Goal: Task Accomplishment & Management: Manage account settings

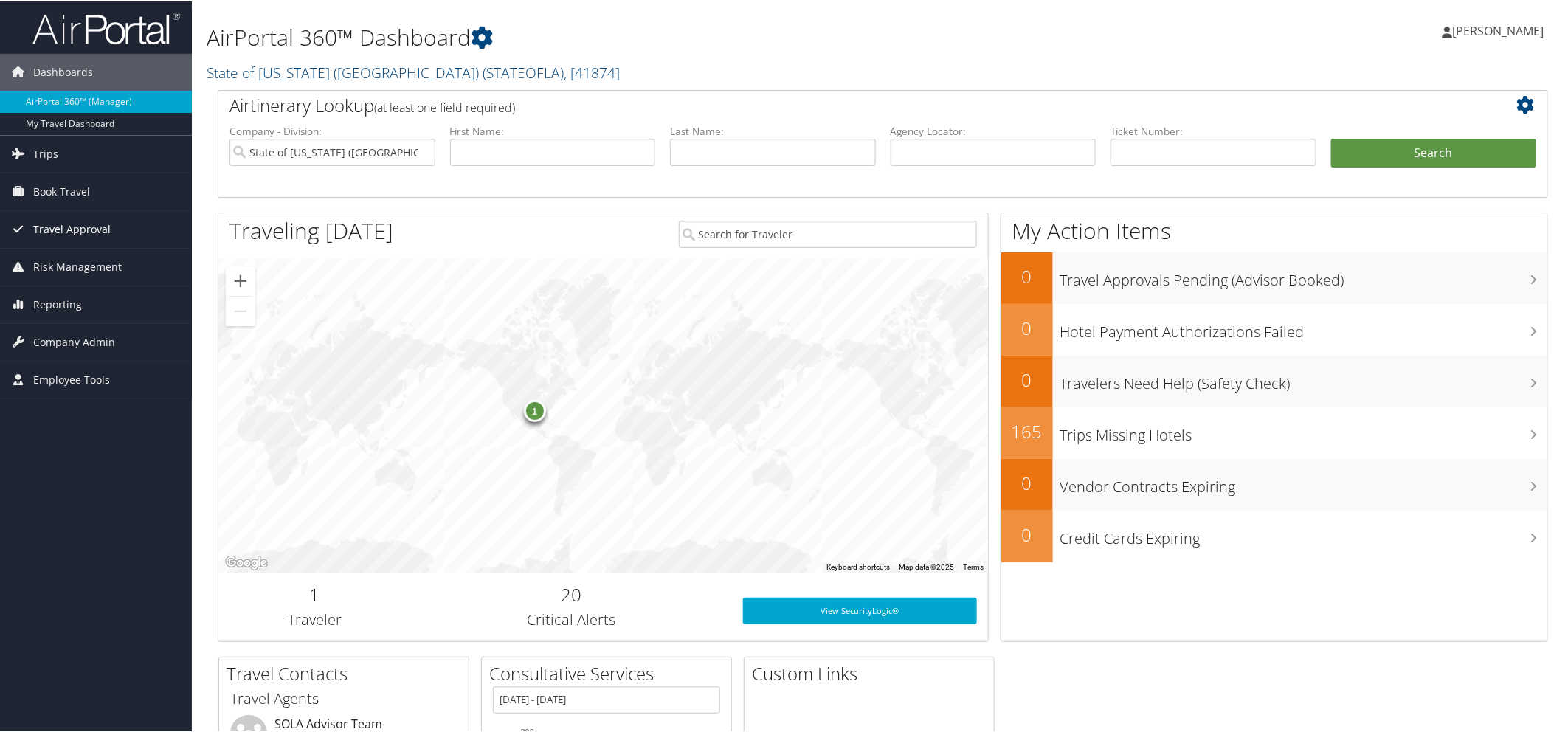
click at [80, 225] on span "Travel Approval" at bounding box center [71, 227] width 77 height 37
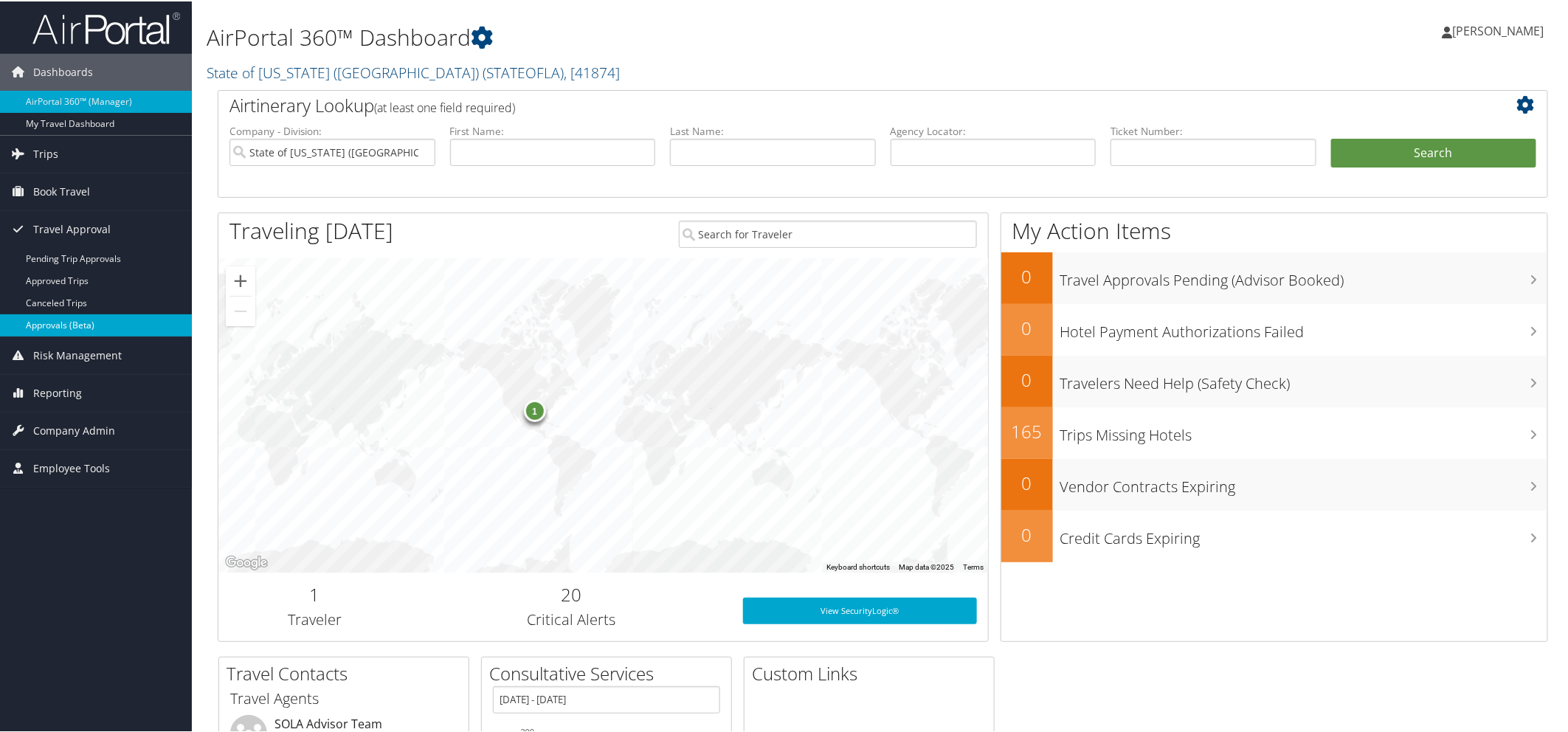
click at [70, 318] on link "Approvals (Beta)" at bounding box center [96, 324] width 192 height 23
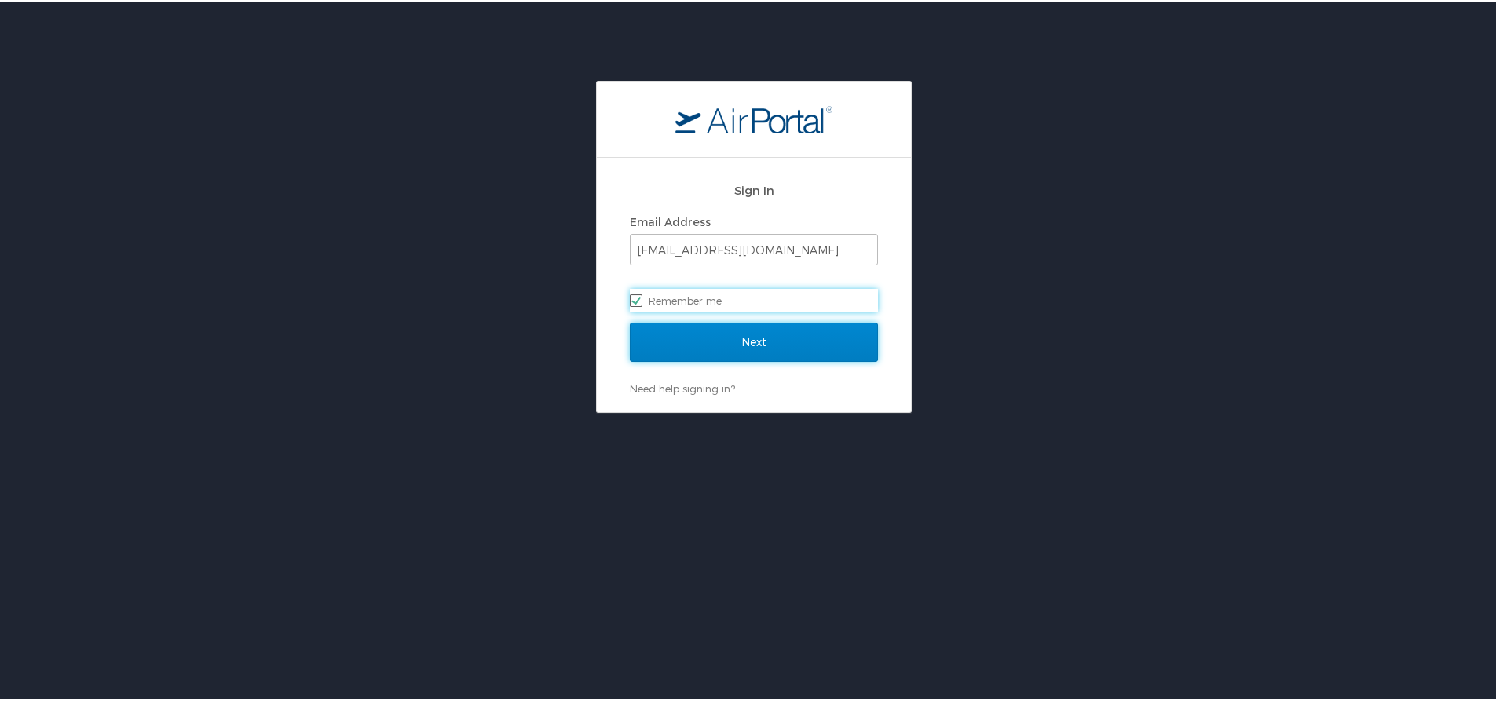
click at [729, 335] on input "Next" at bounding box center [754, 339] width 248 height 39
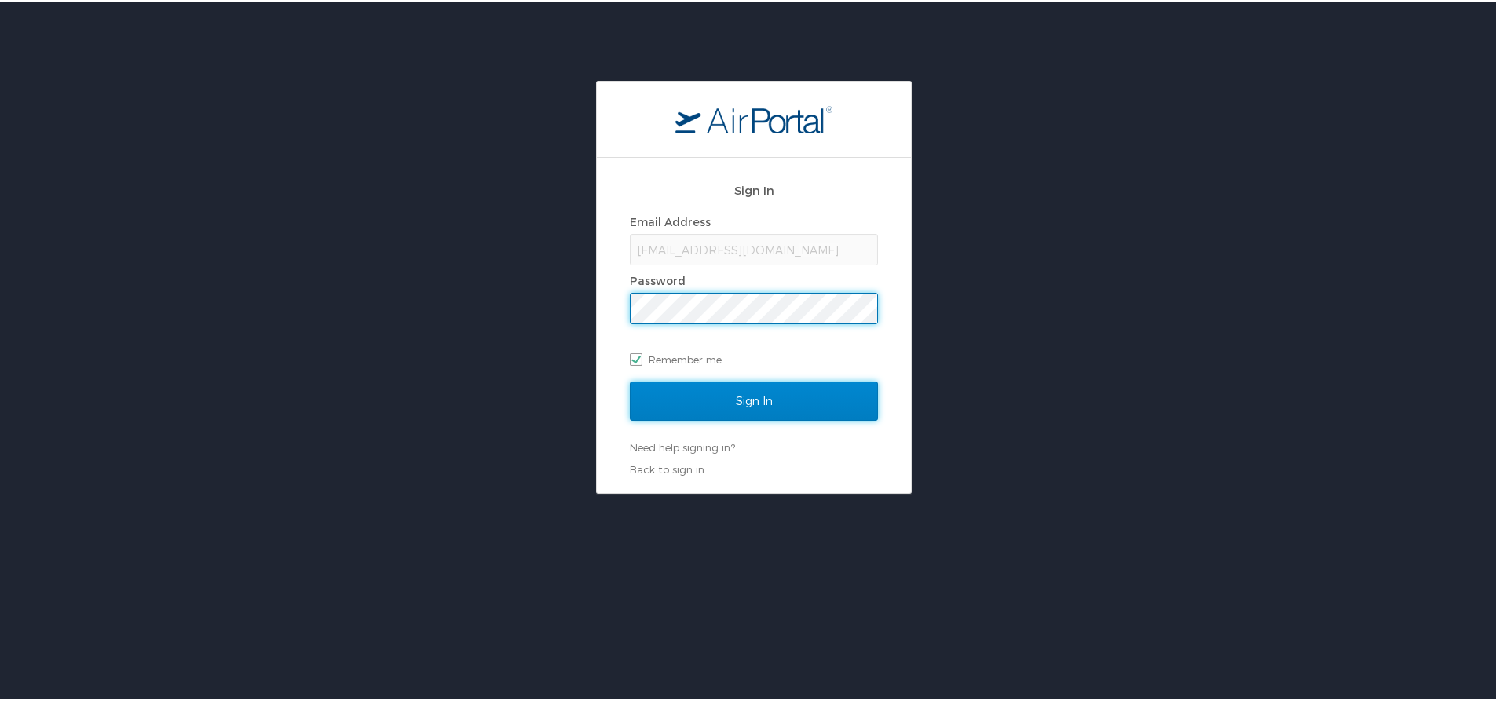
click at [722, 404] on input "Sign In" at bounding box center [754, 398] width 248 height 39
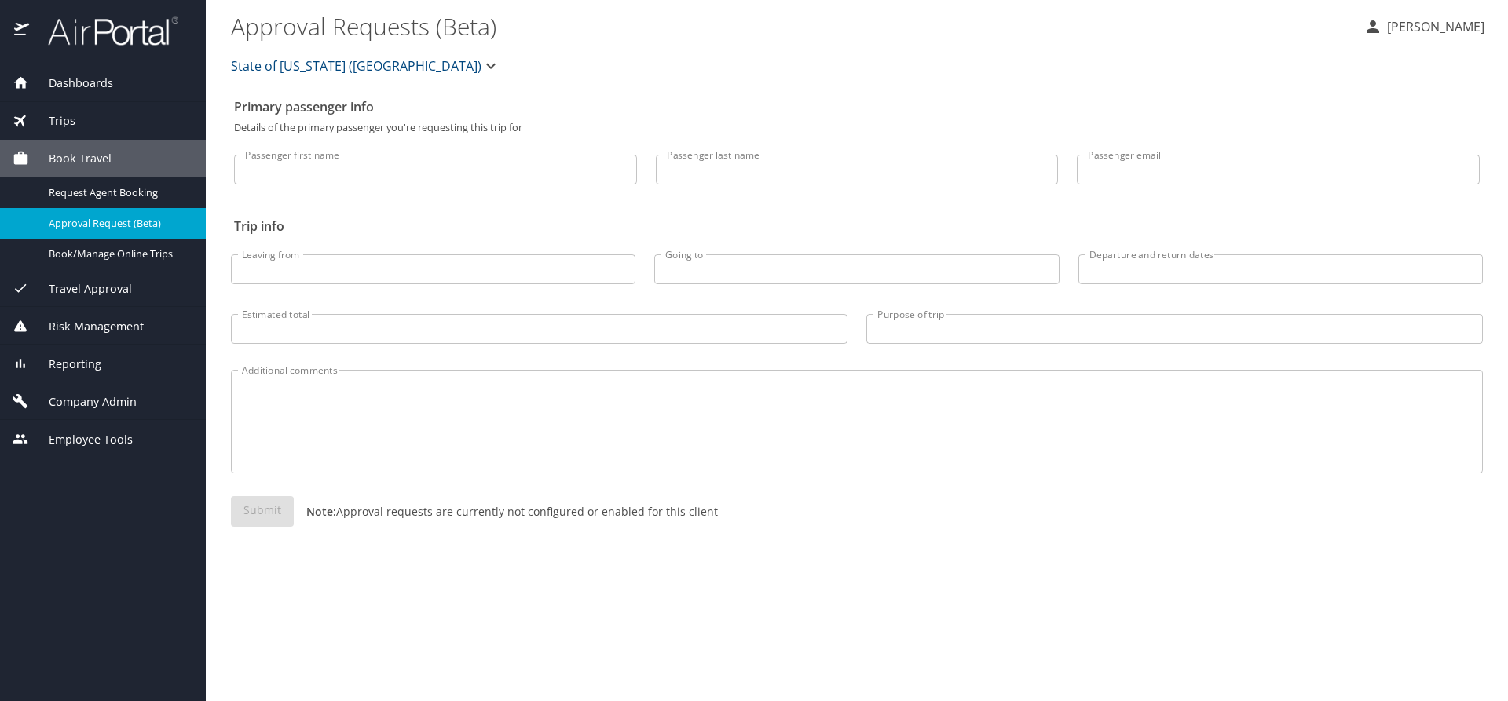
click at [120, 293] on span "Travel Approval" at bounding box center [80, 288] width 103 height 17
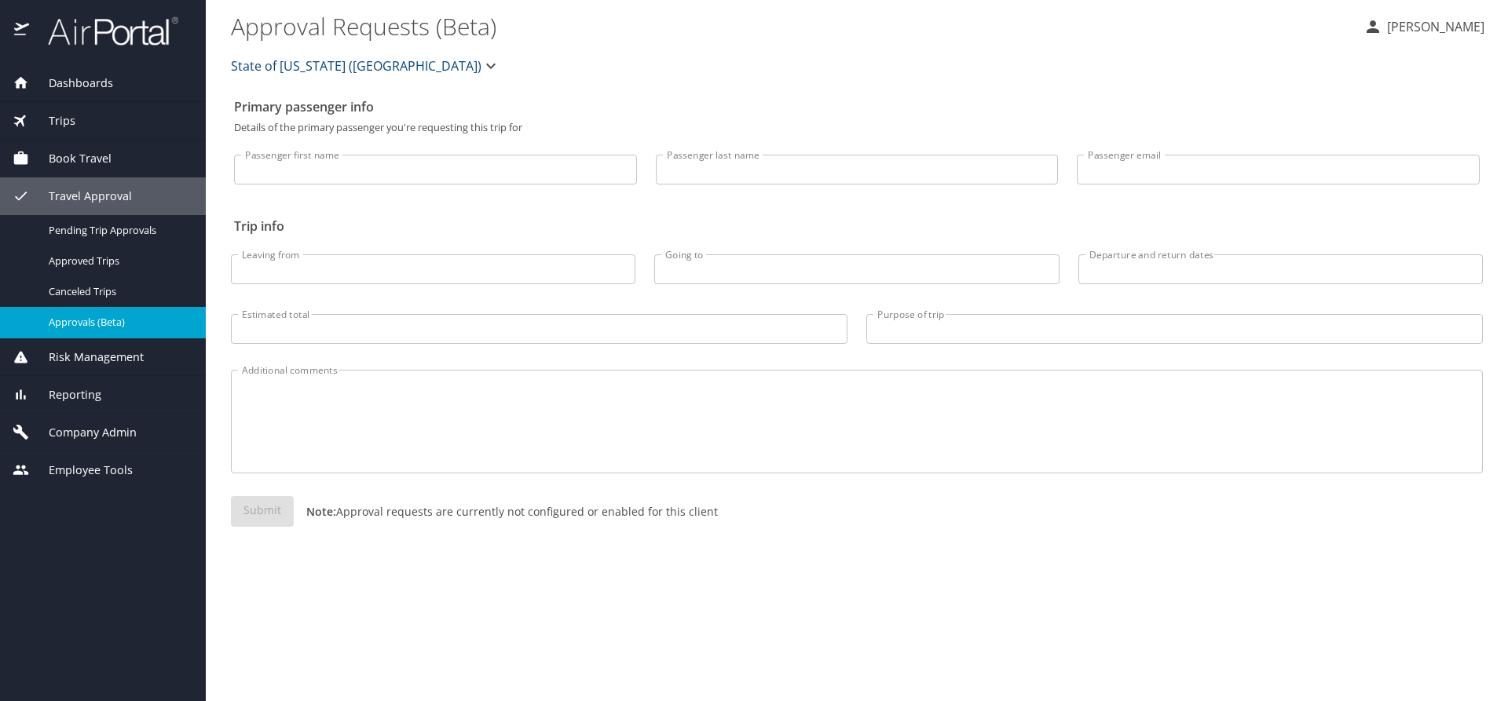
click at [114, 316] on span "Approvals (Beta)" at bounding box center [118, 322] width 138 height 15
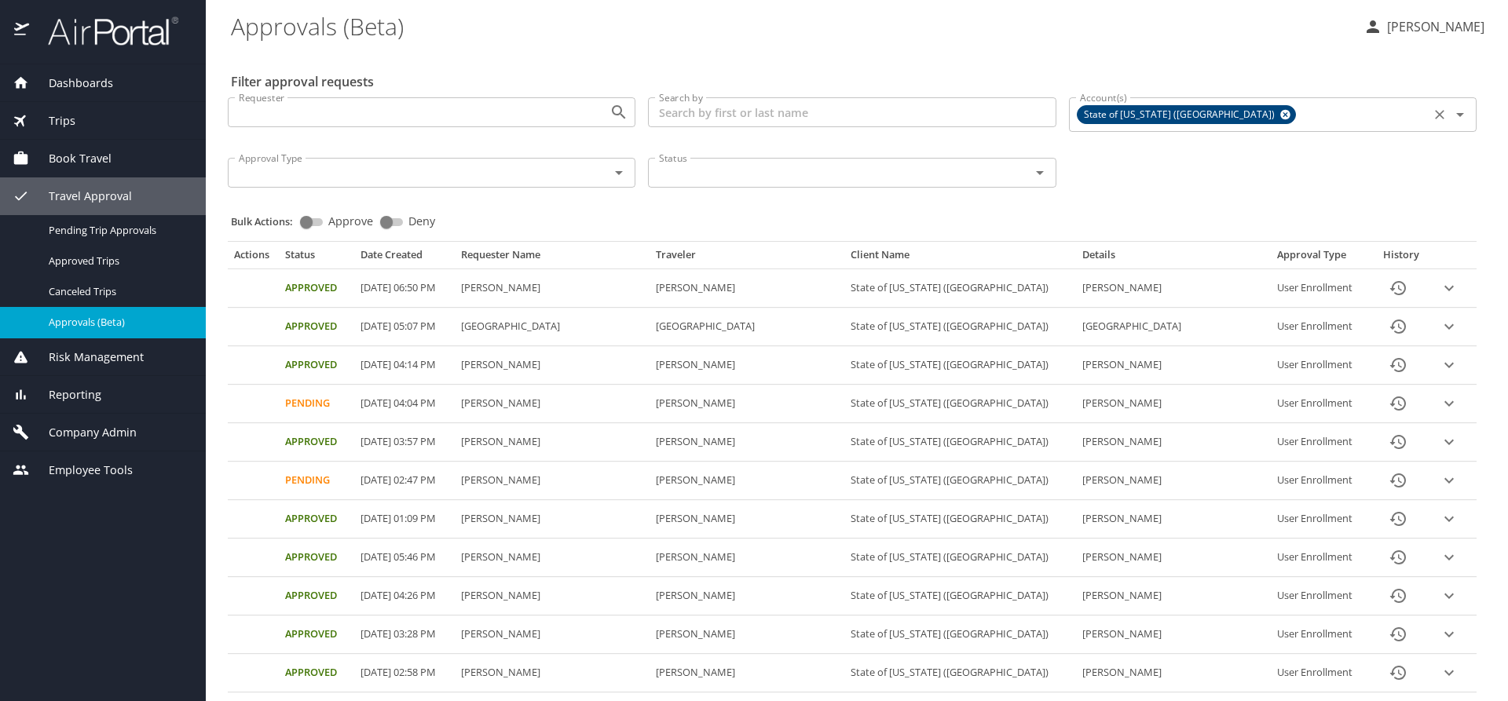
click at [1280, 115] on icon at bounding box center [1285, 115] width 10 height 10
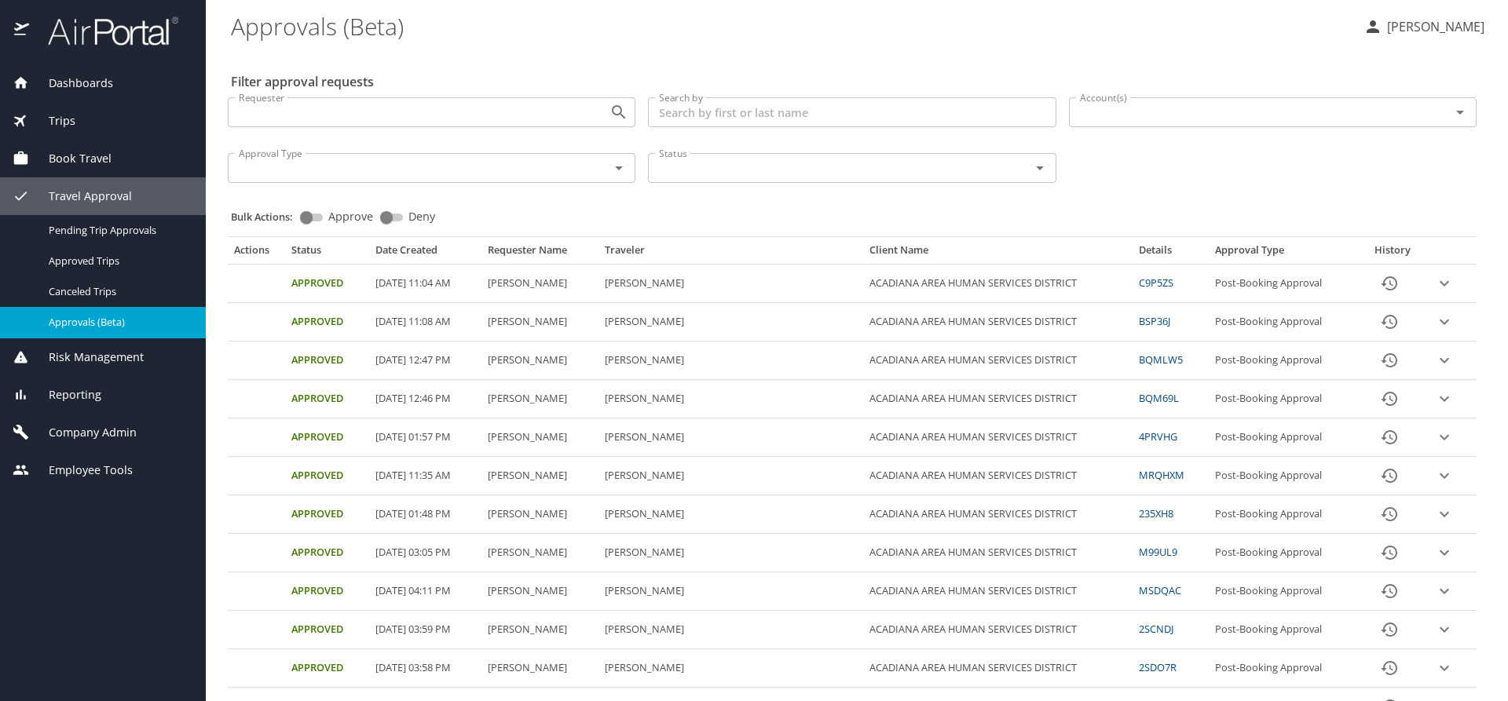
click at [1168, 118] on input "Account(s)" at bounding box center [1249, 112] width 352 height 20
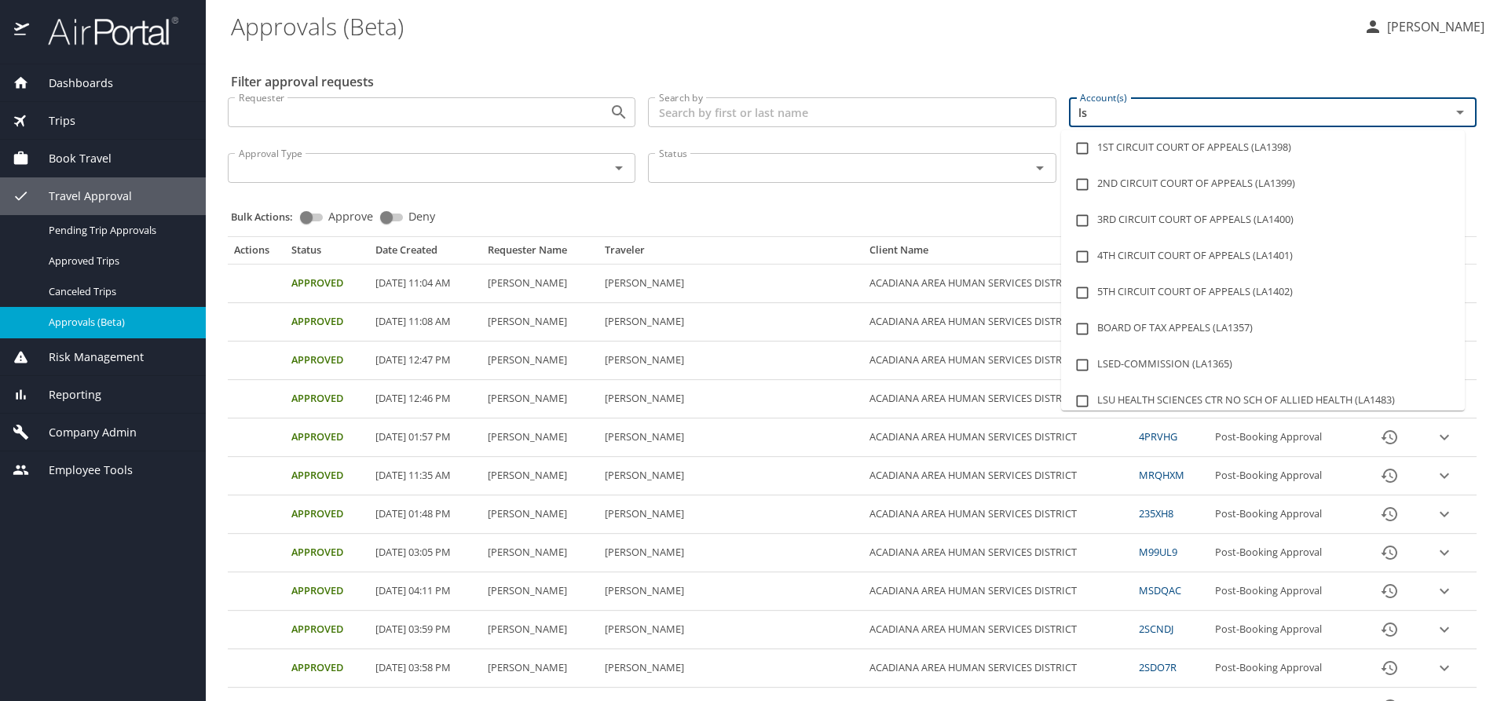
type input "lsu"
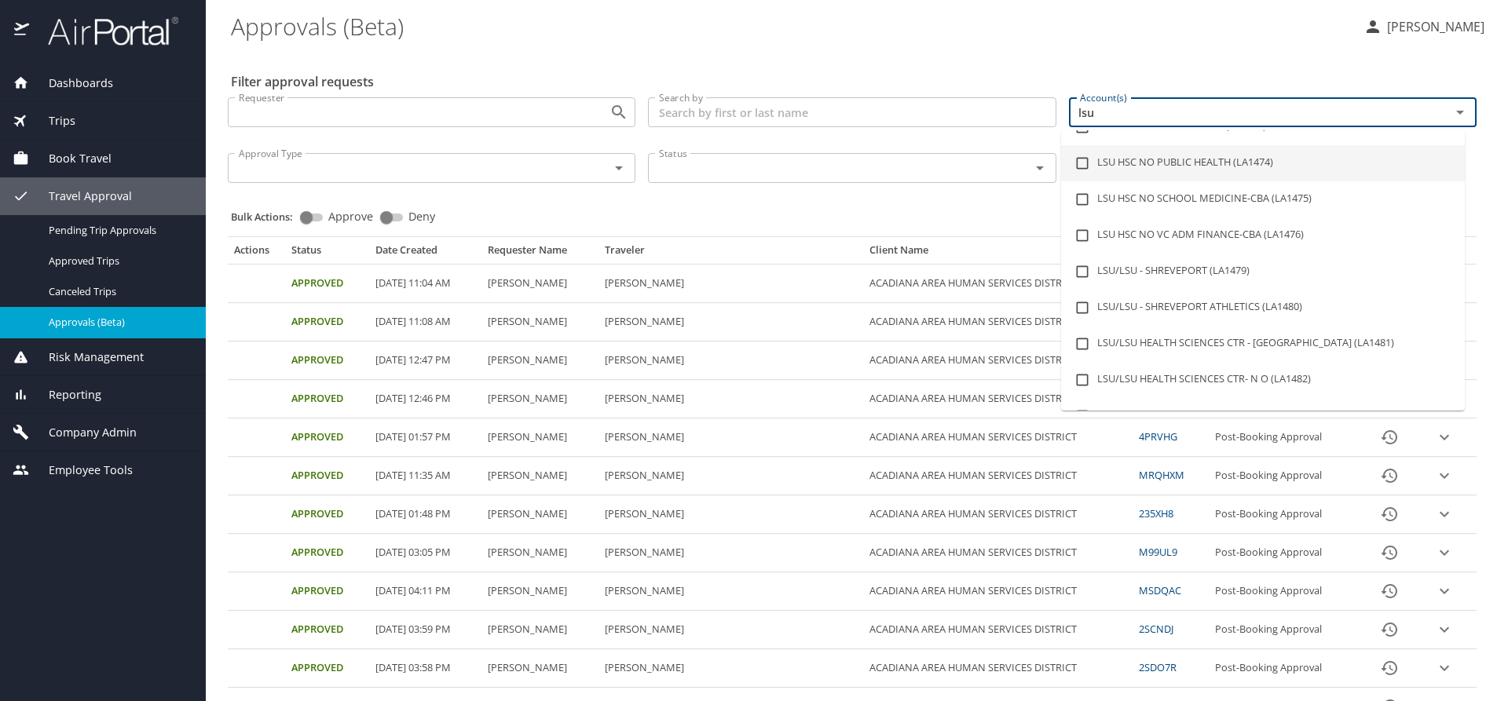
scroll to position [157, 0]
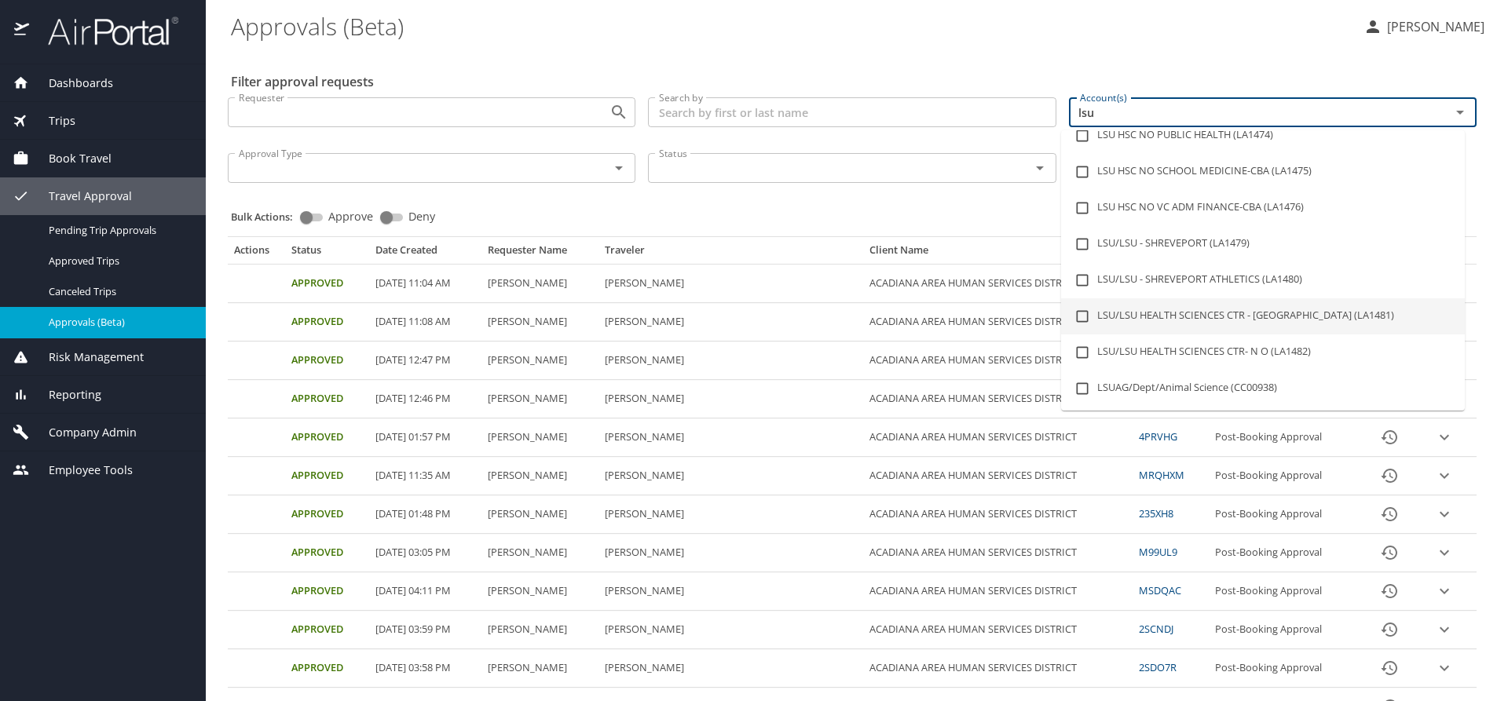
click at [1243, 311] on li "LSU/LSU HEALTH SCIENCES CTR - SHREVEPORT (LA1481)" at bounding box center [1263, 316] width 404 height 36
checkbox input "true"
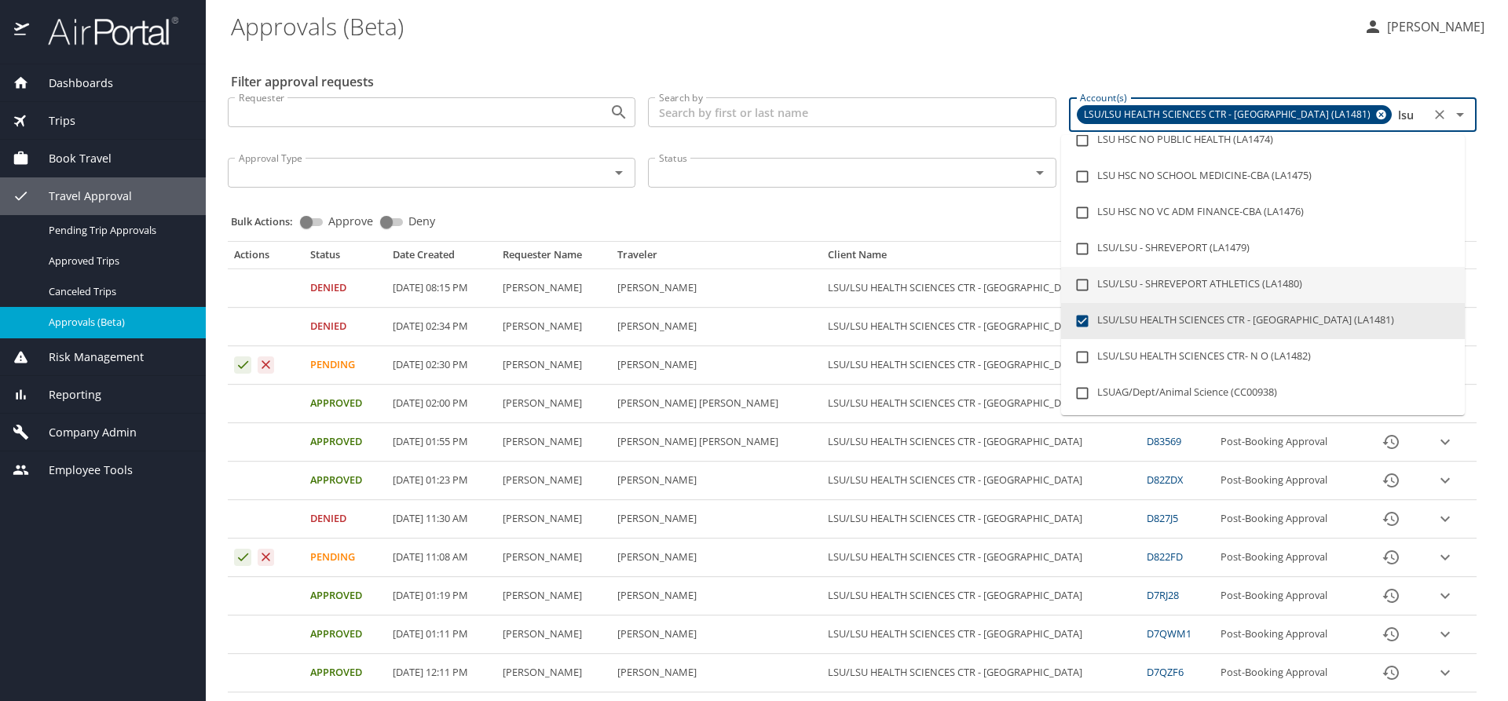
type input "lsu"
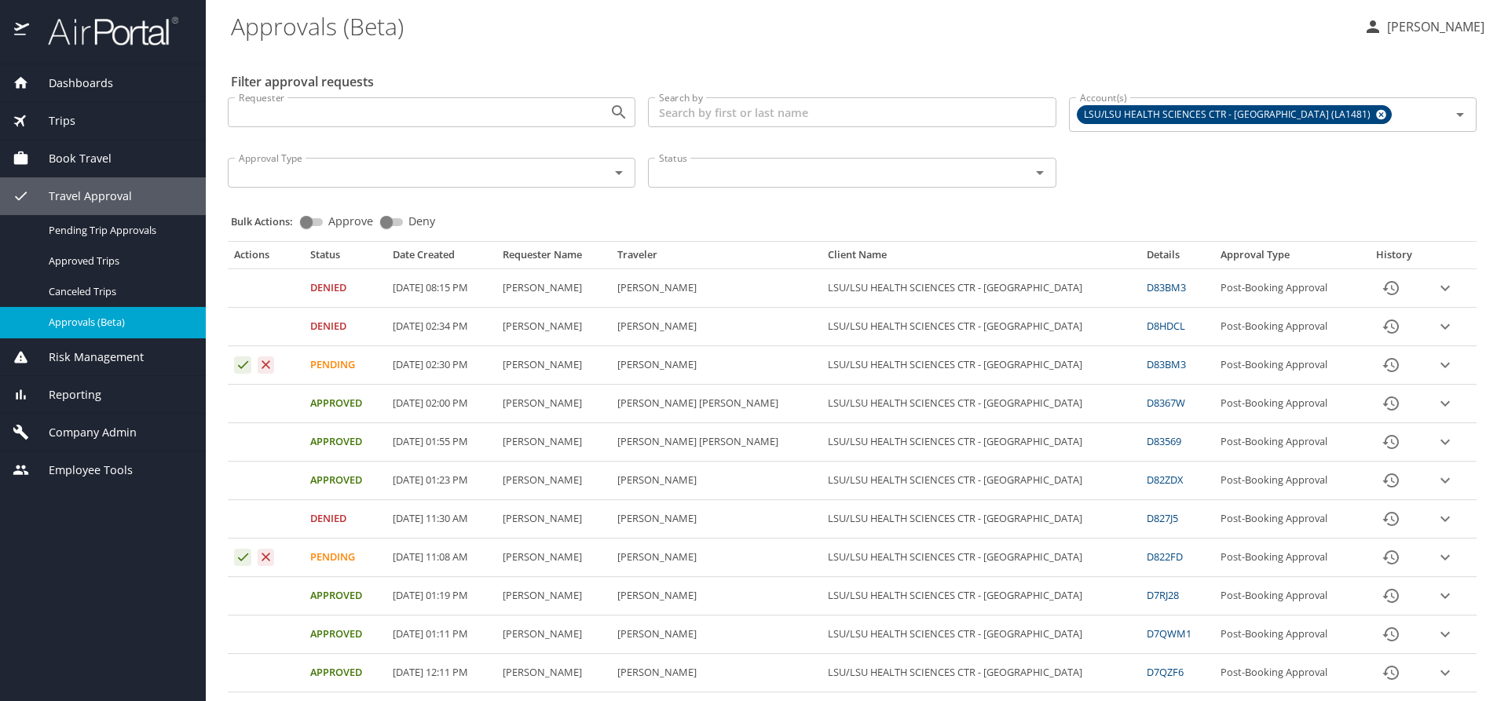
click at [916, 199] on div "Bulk Actions: Approve Deny" at bounding box center [857, 214] width 1252 height 35
click at [1440, 291] on icon "expand row" at bounding box center [1444, 288] width 9 height 5
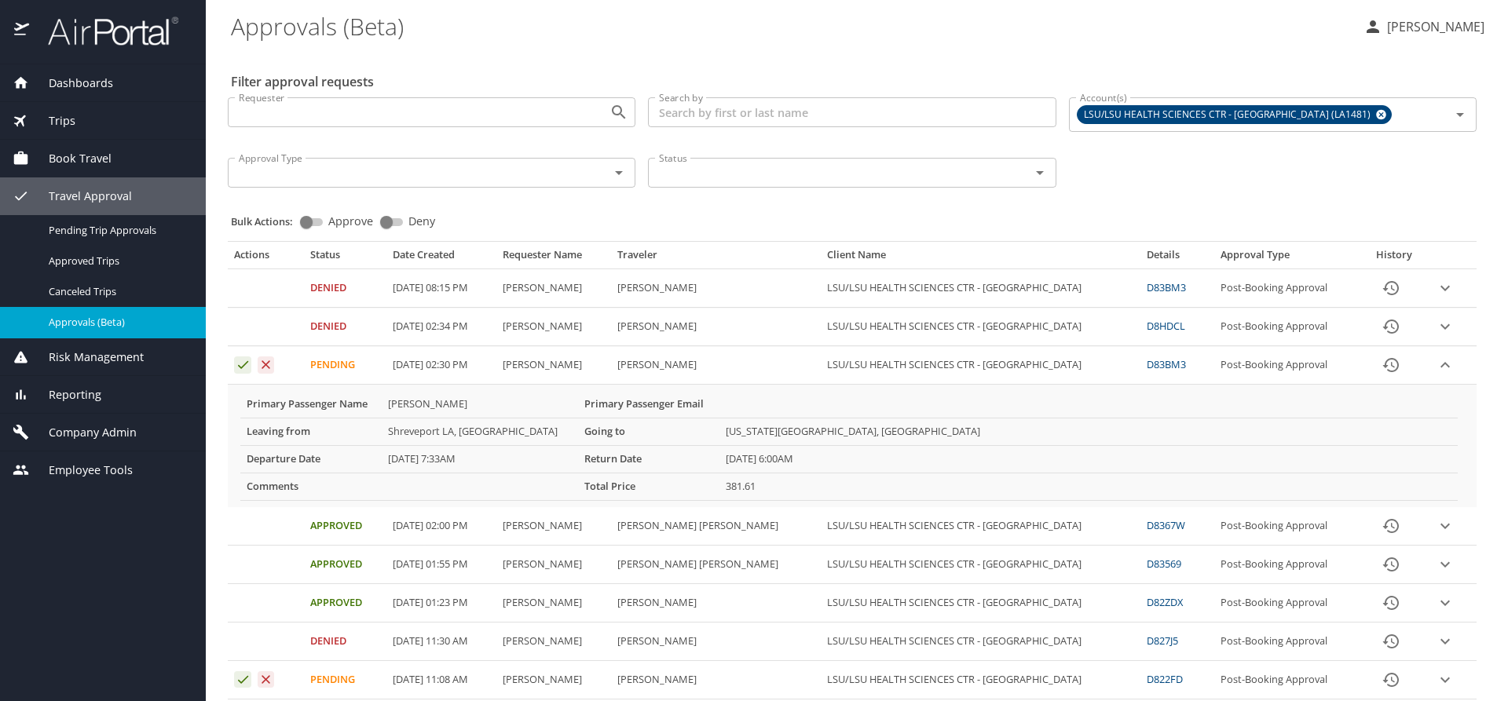
click at [1436, 285] on icon "expand row" at bounding box center [1444, 288] width 19 height 19
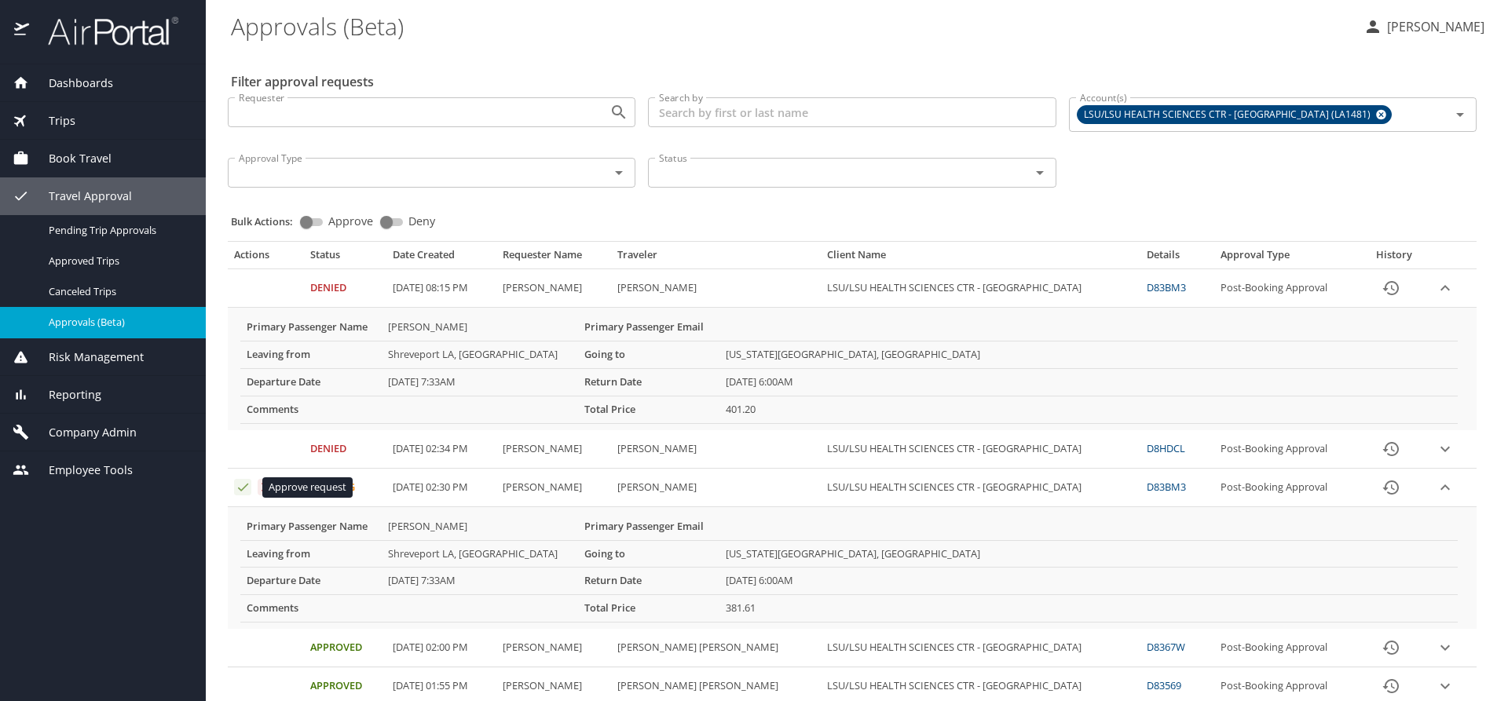
click at [240, 485] on icon "Approval table" at bounding box center [243, 487] width 15 height 15
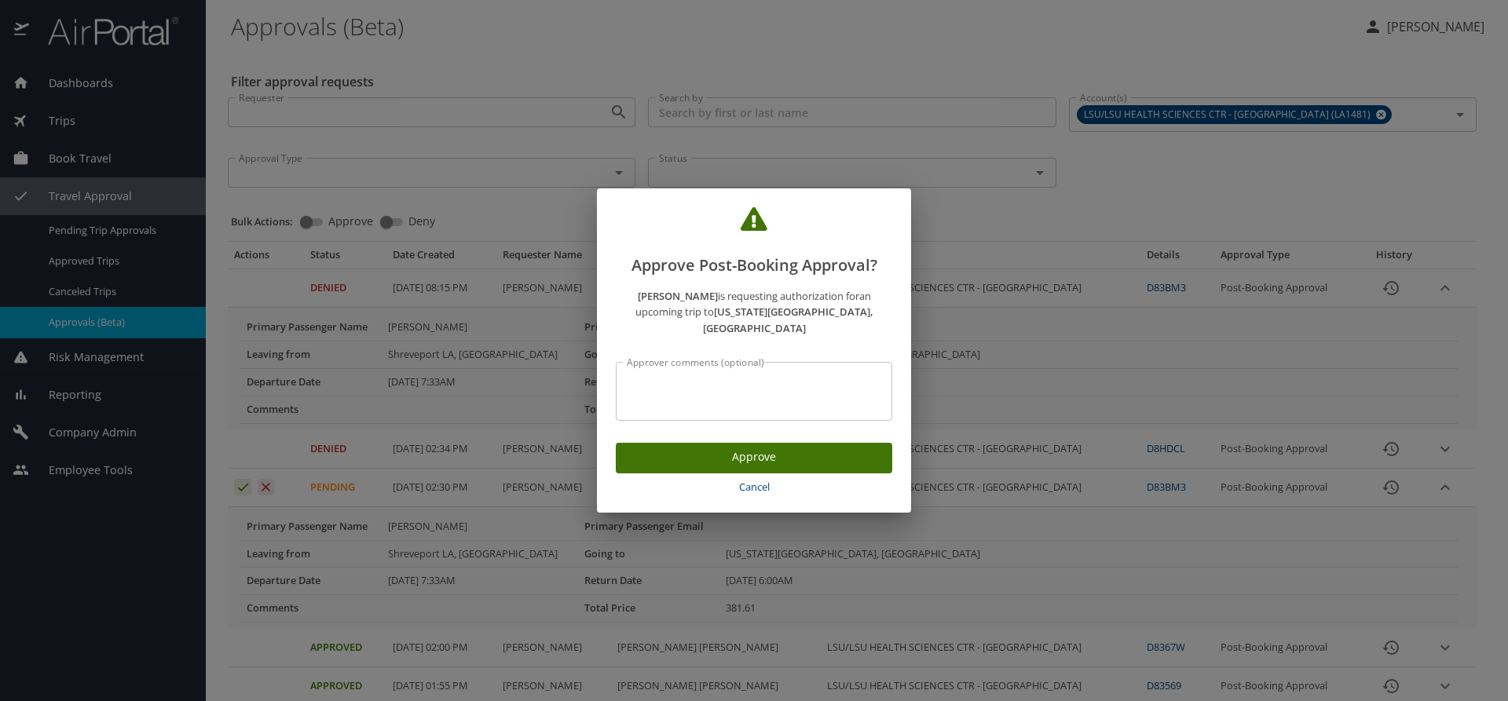
click at [662, 448] on span "Approve" at bounding box center [753, 458] width 251 height 20
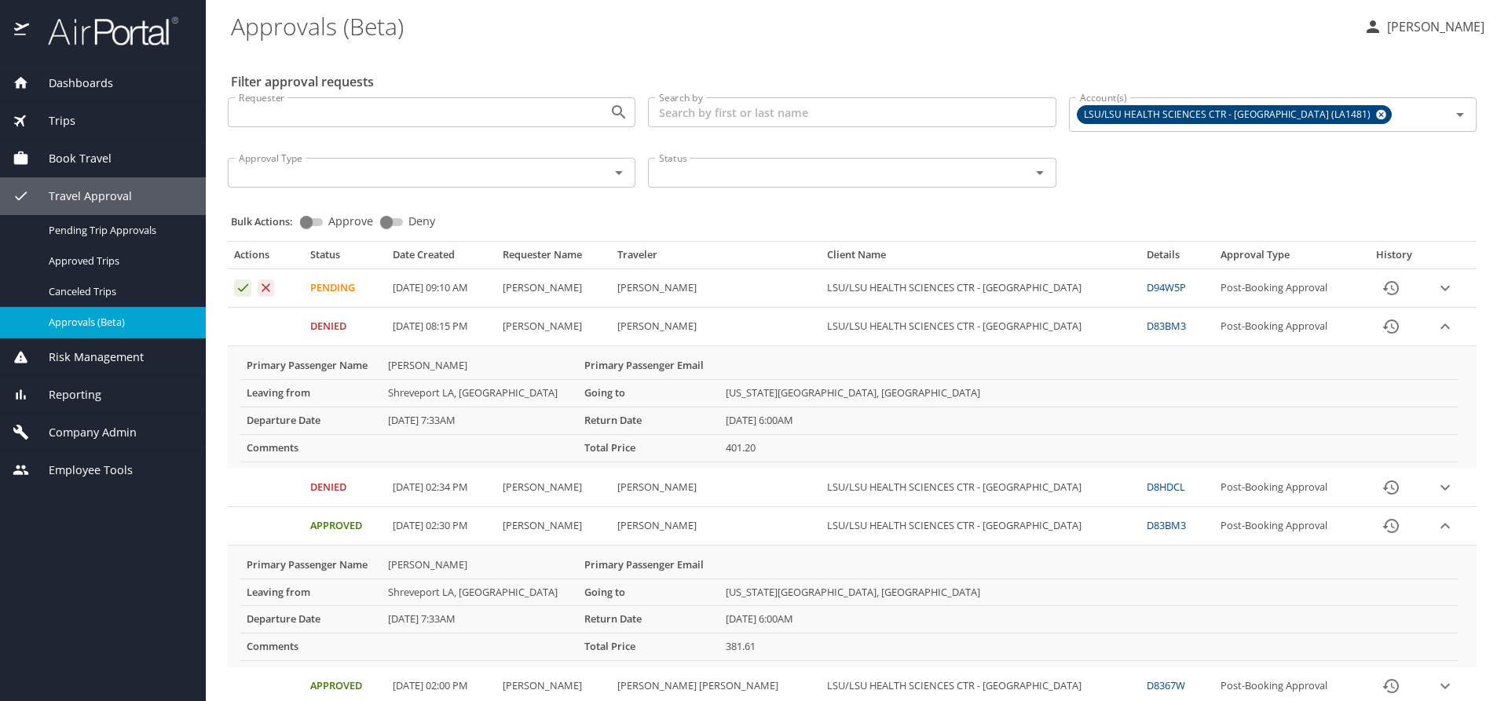
click at [1440, 291] on icon "expand row" at bounding box center [1444, 288] width 9 height 5
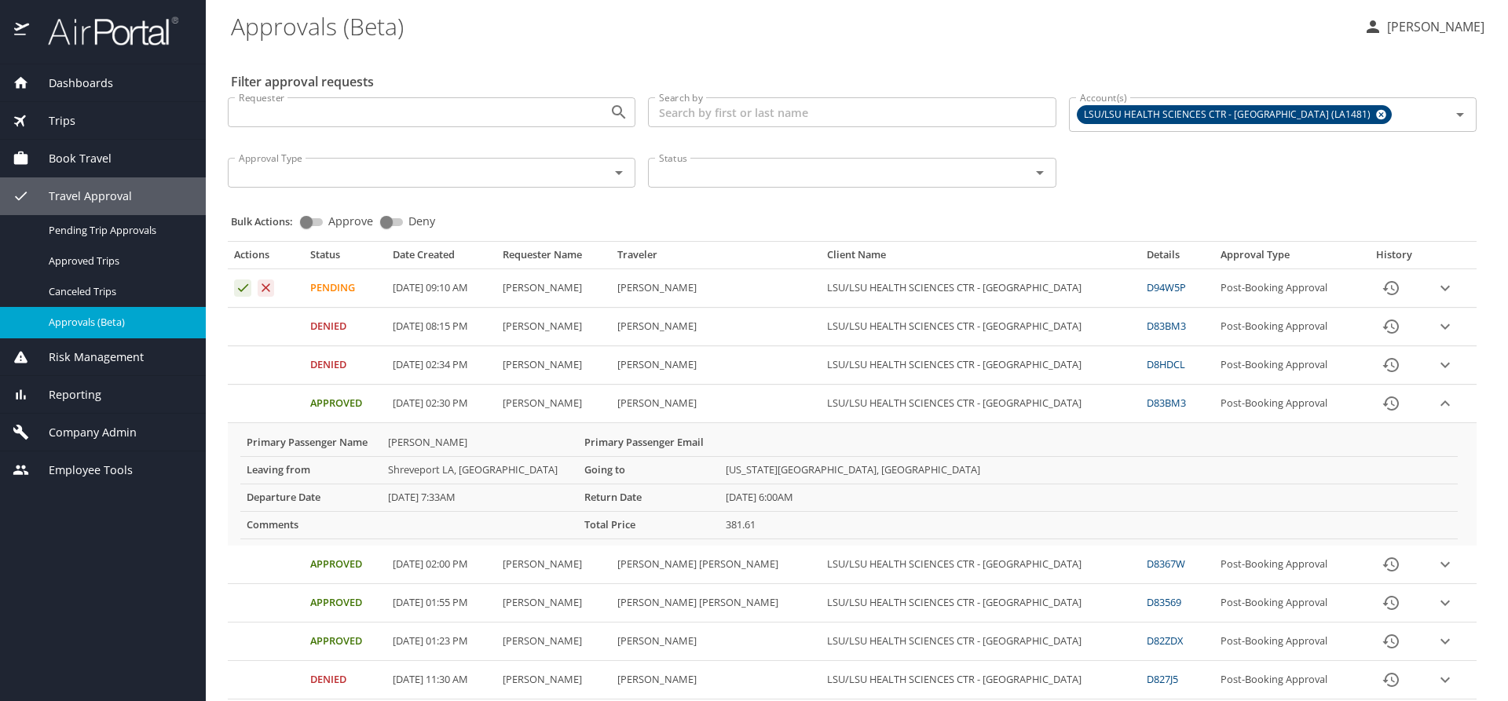
click at [1435, 298] on icon "expand row" at bounding box center [1444, 288] width 19 height 19
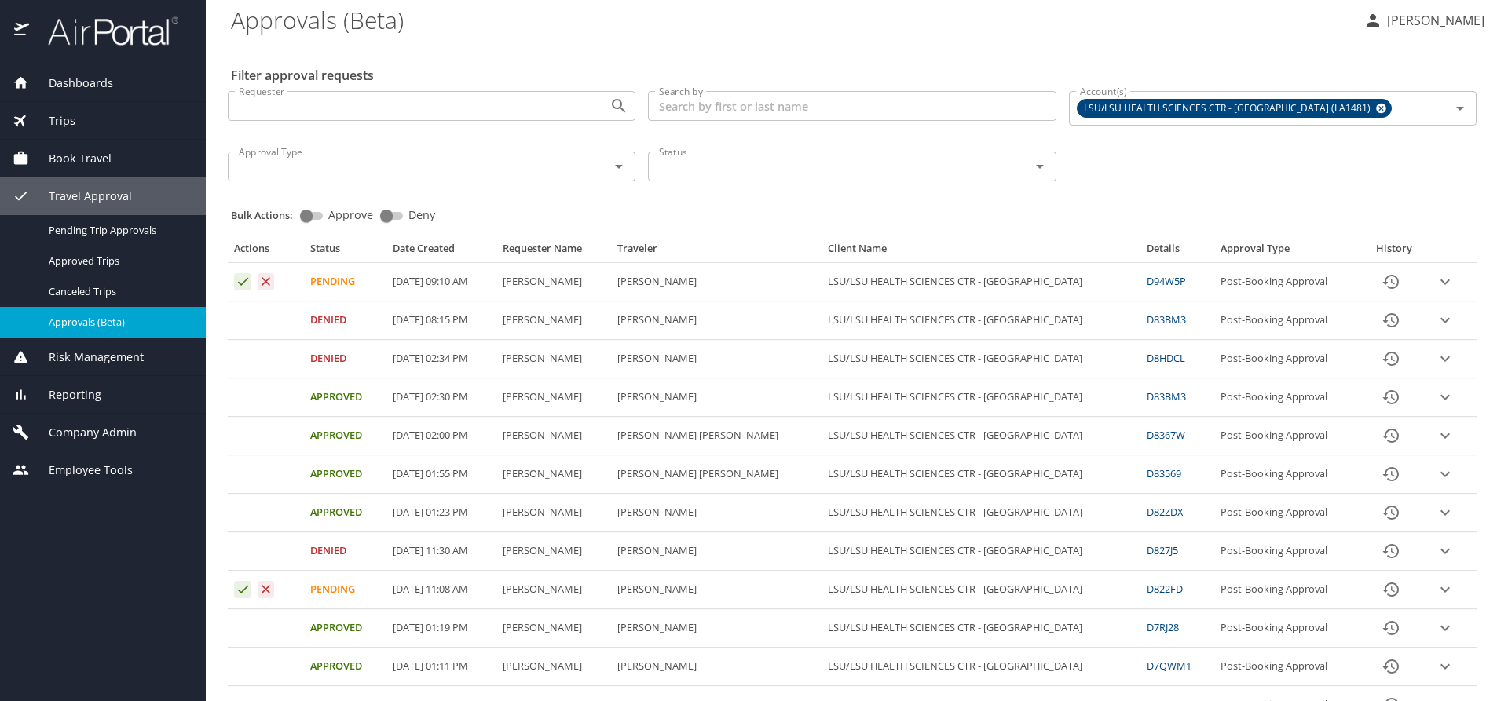
scroll to position [0, 0]
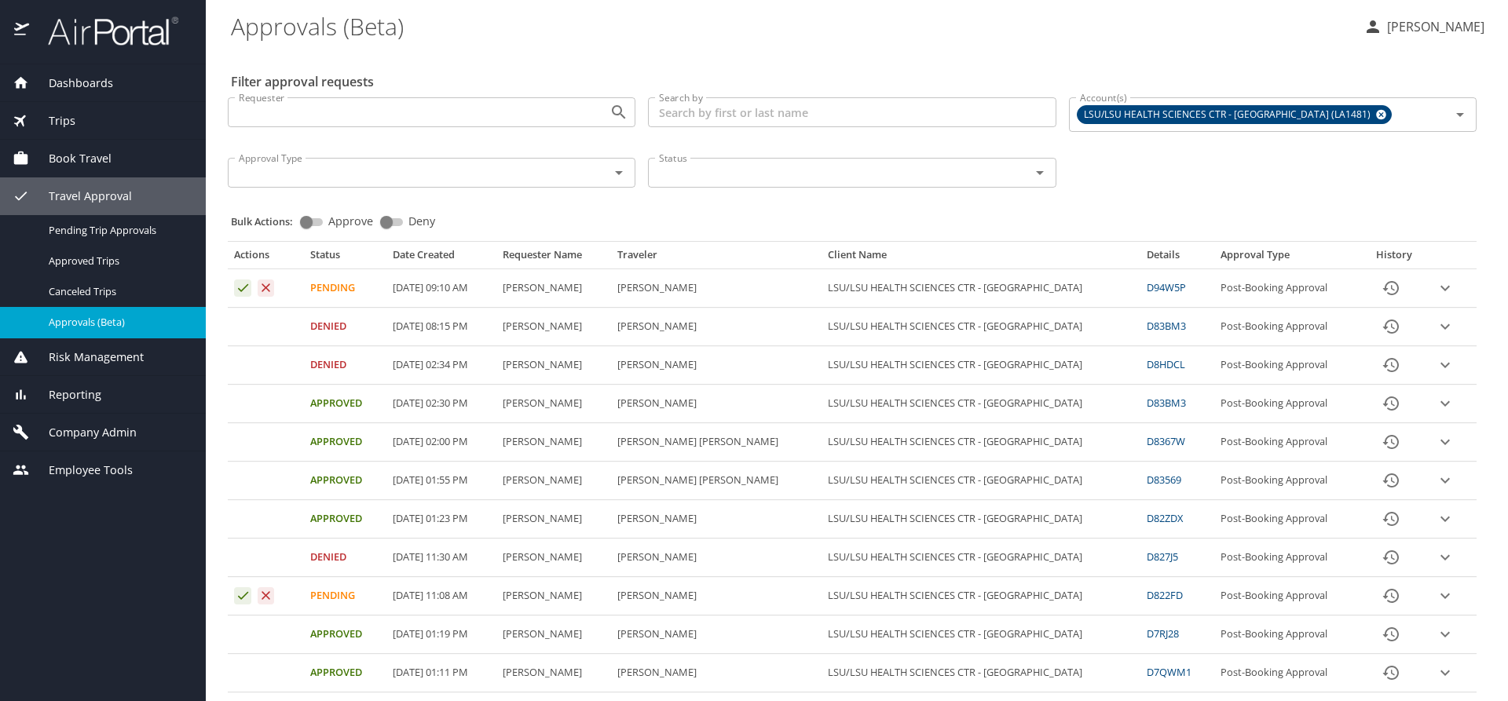
click at [1436, 286] on icon "expand row" at bounding box center [1444, 288] width 19 height 19
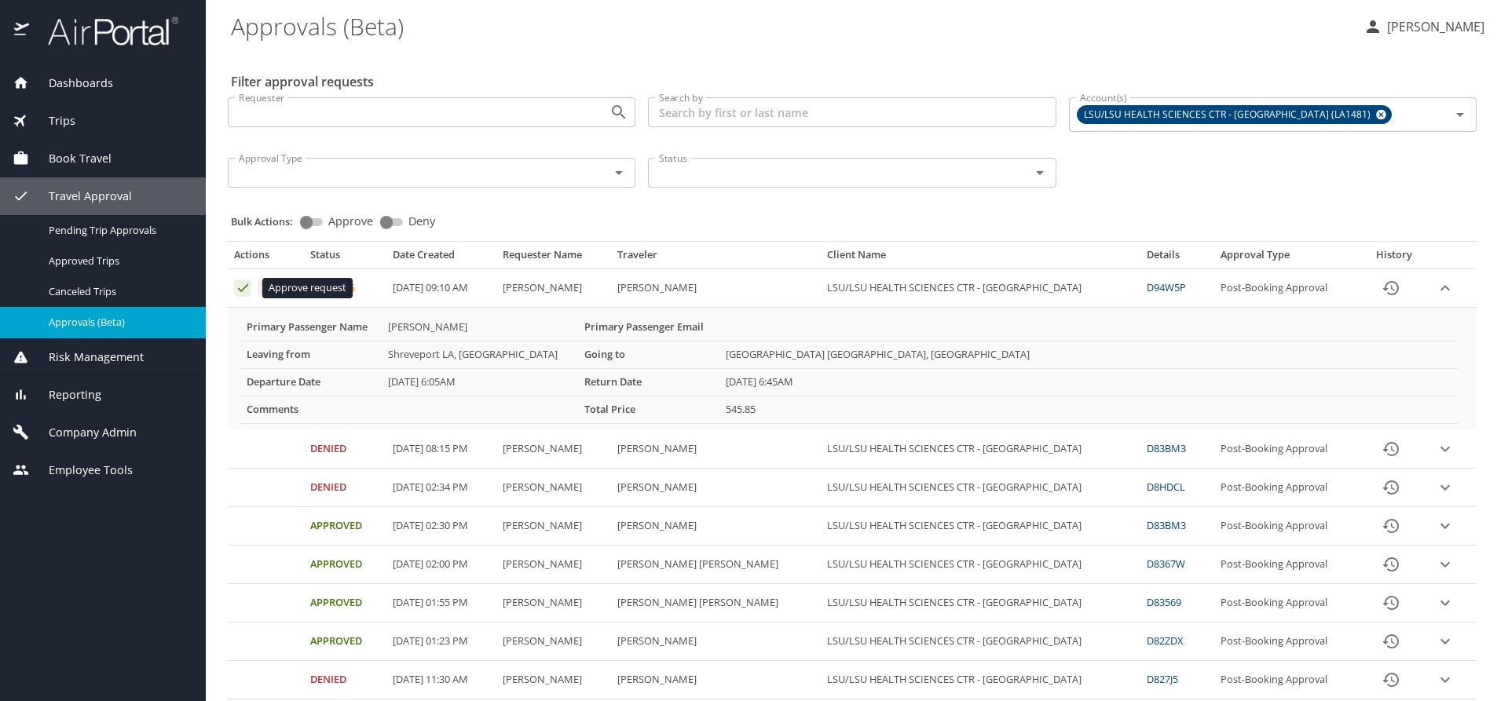
click at [240, 284] on icon "Approval table" at bounding box center [243, 287] width 15 height 15
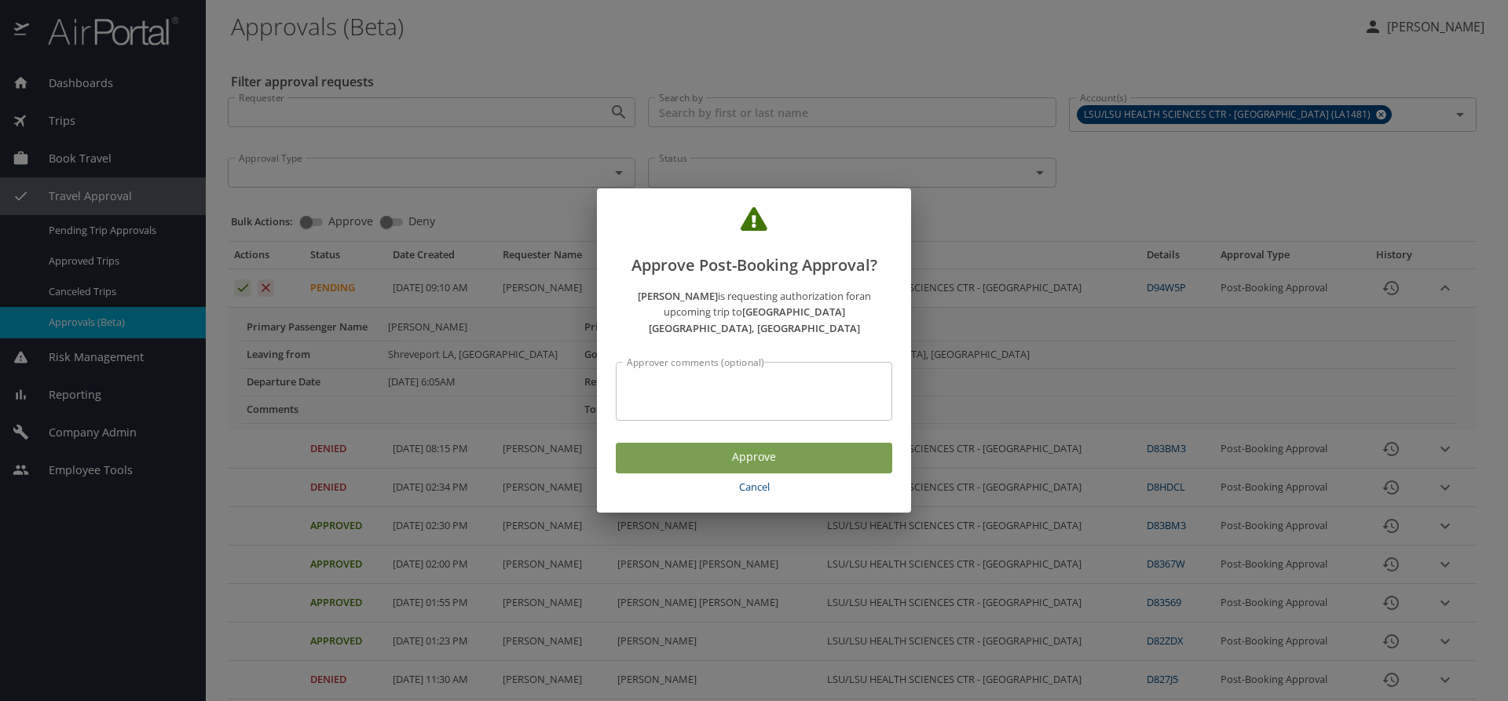
click at [677, 448] on span "Approve" at bounding box center [753, 458] width 251 height 20
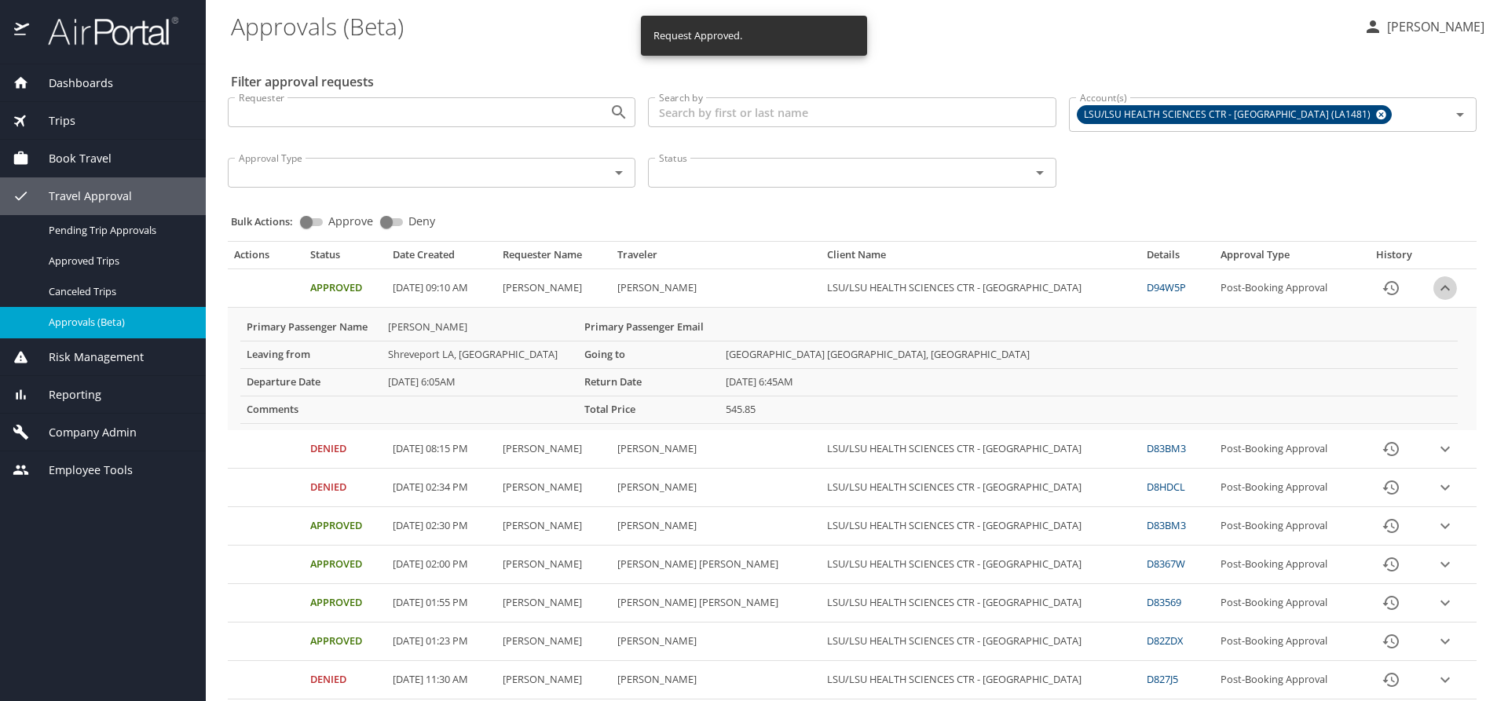
click at [1436, 284] on icon "expand row" at bounding box center [1444, 288] width 19 height 19
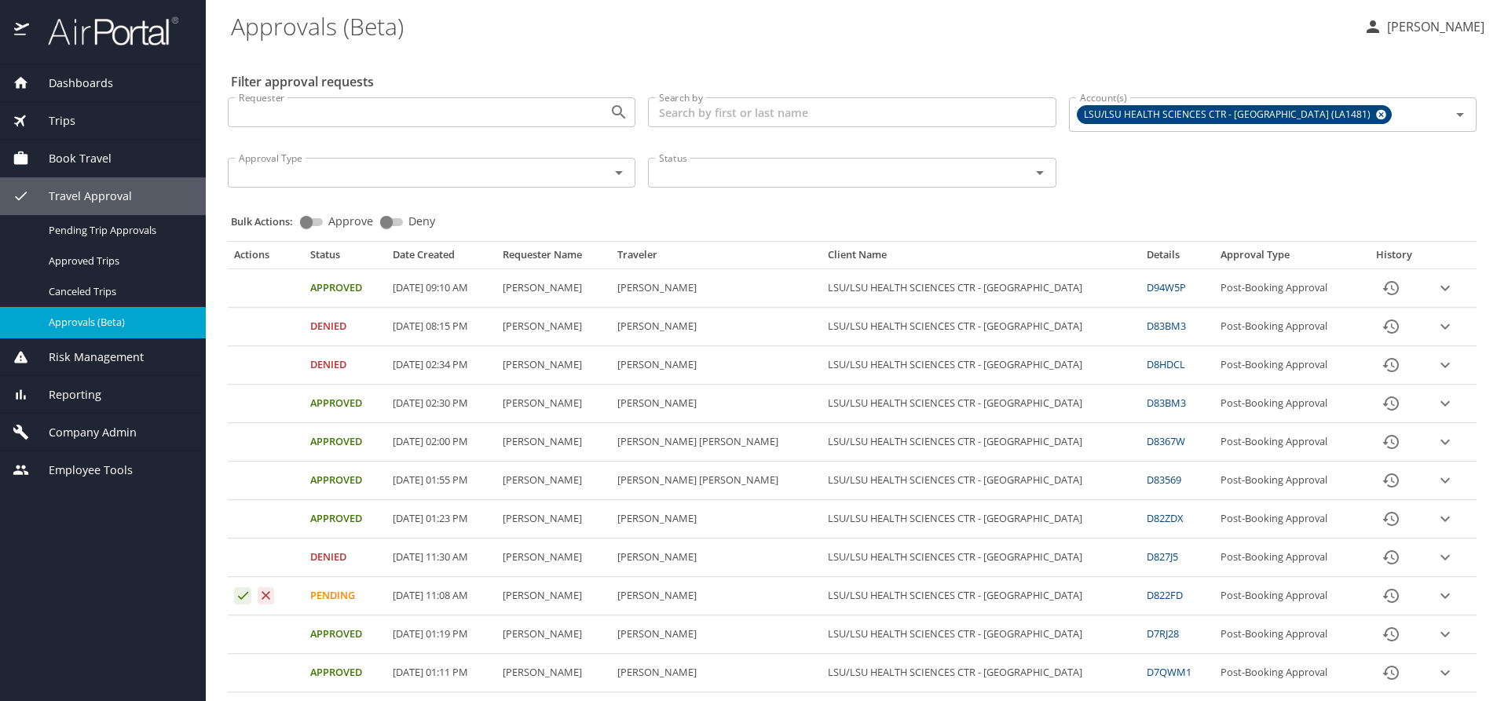
click at [74, 130] on div "Trips" at bounding box center [103, 121] width 206 height 38
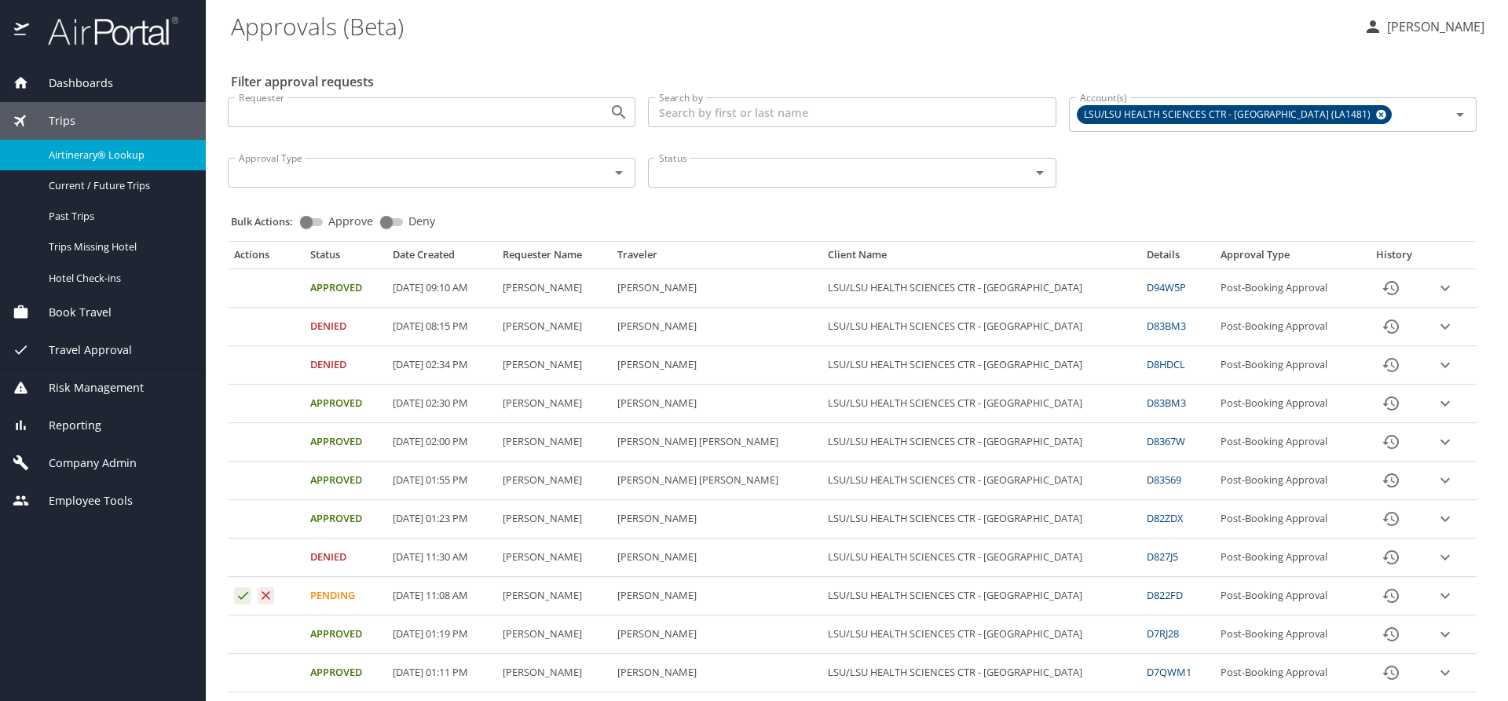
click at [95, 155] on span "Airtinerary® Lookup" at bounding box center [118, 155] width 138 height 15
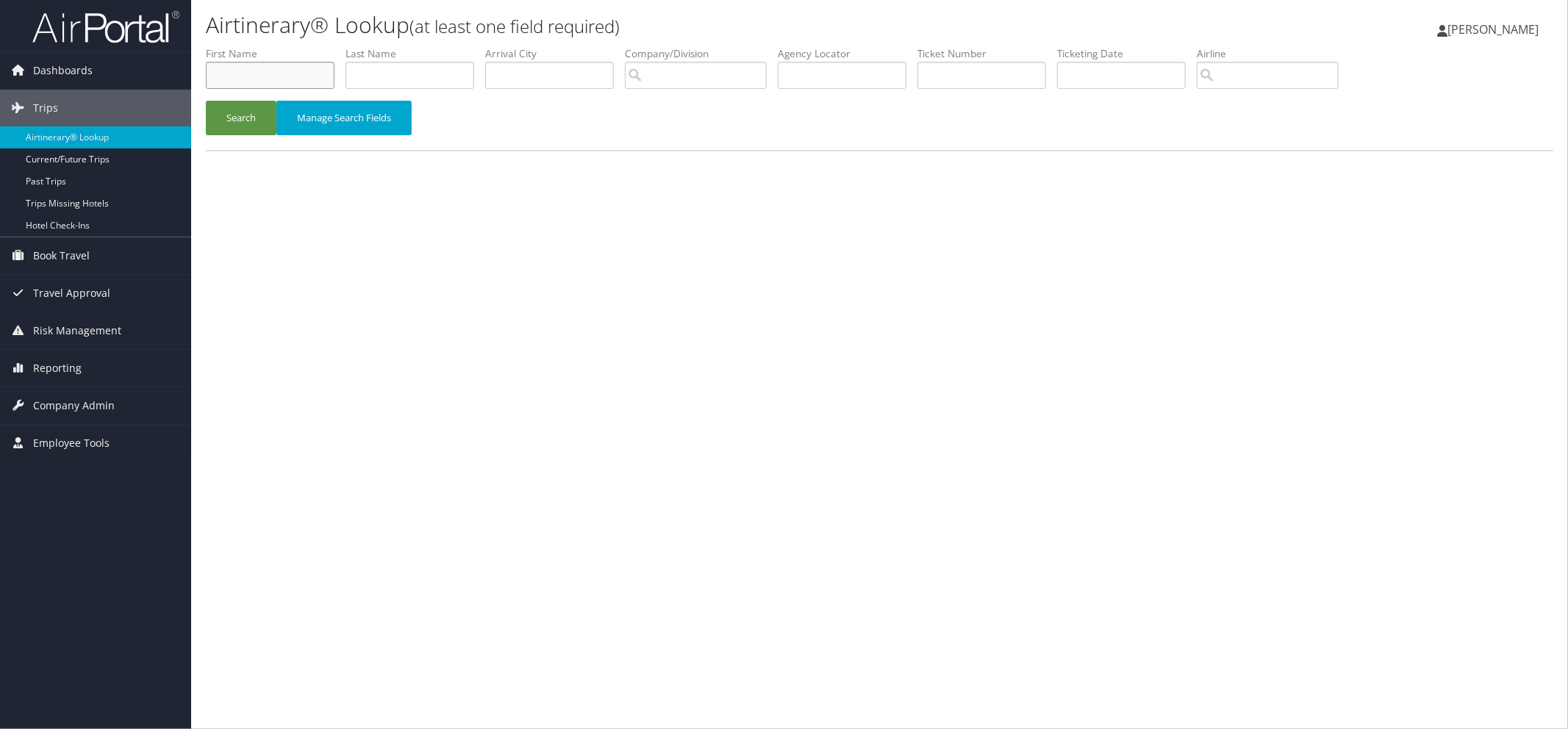
click at [225, 79] on input "text" at bounding box center [270, 75] width 128 height 27
type input "[PERSON_NAME]"
click at [397, 80] on input "text" at bounding box center [409, 75] width 128 height 27
type input "michell"
click at [238, 111] on button "Search" at bounding box center [241, 118] width 70 height 35
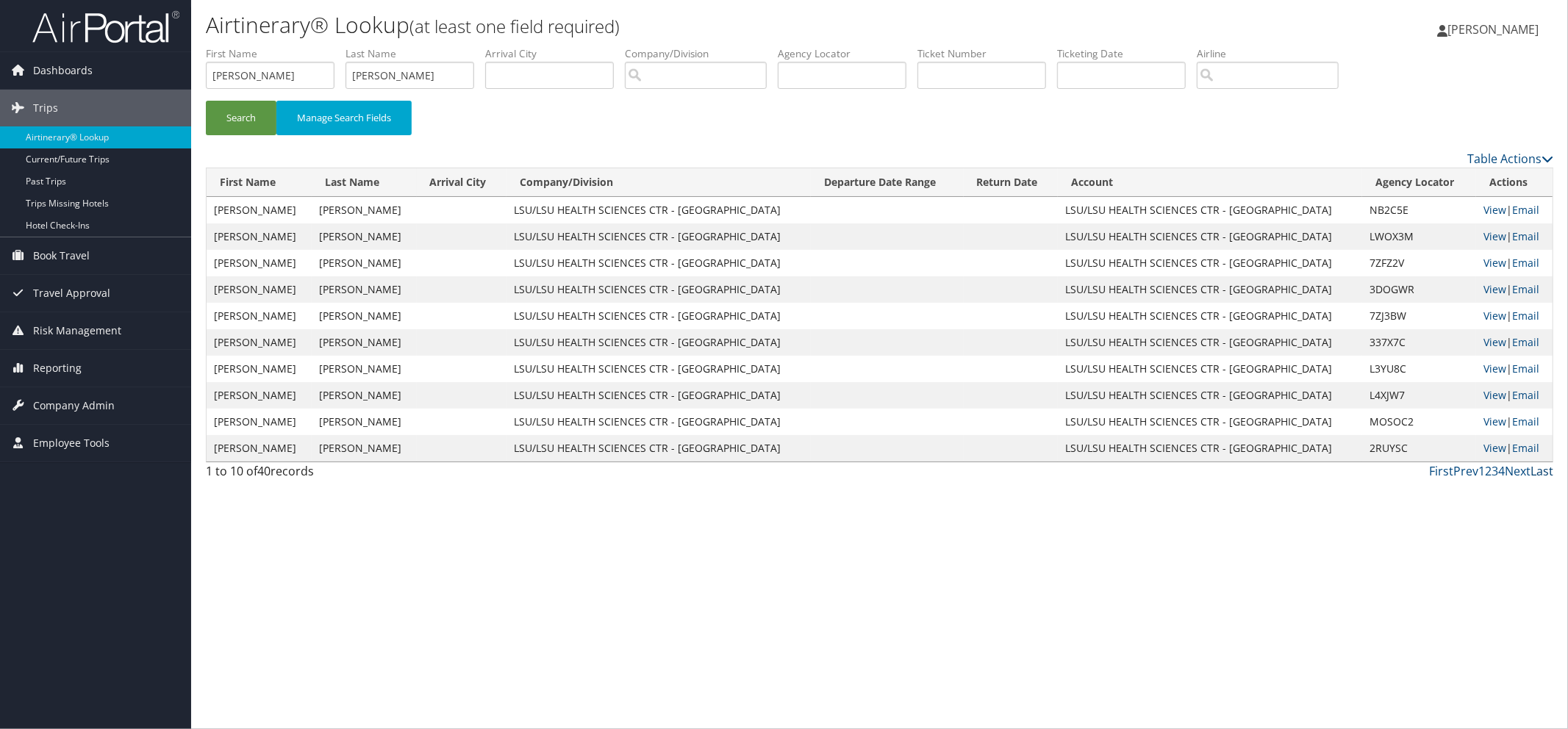
click at [1545, 471] on link "Last" at bounding box center [1542, 471] width 22 height 16
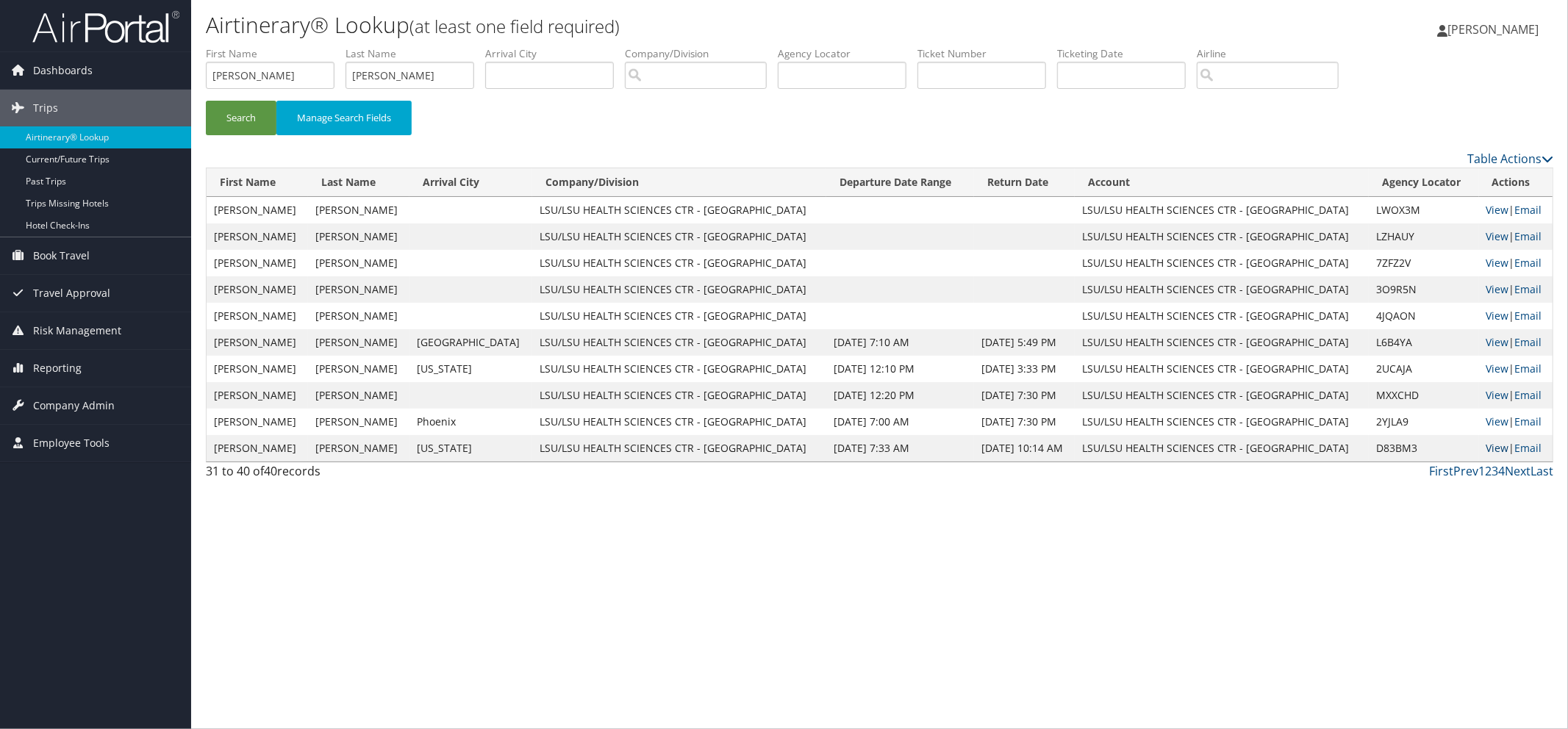
click at [1487, 445] on link "View" at bounding box center [1498, 447] width 22 height 14
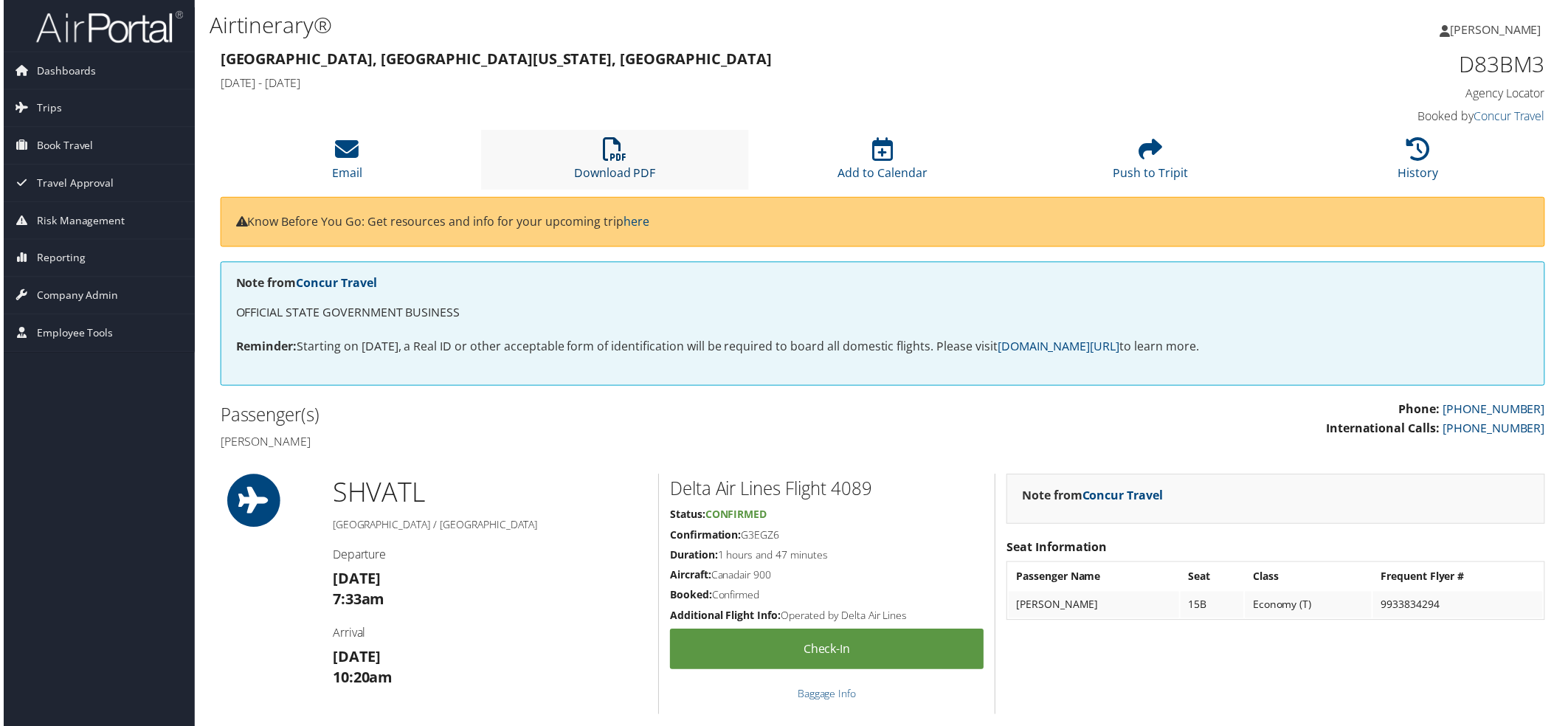
click at [589, 178] on link "Download PDF" at bounding box center [613, 163] width 82 height 36
